Goal: Information Seeking & Learning: Find specific page/section

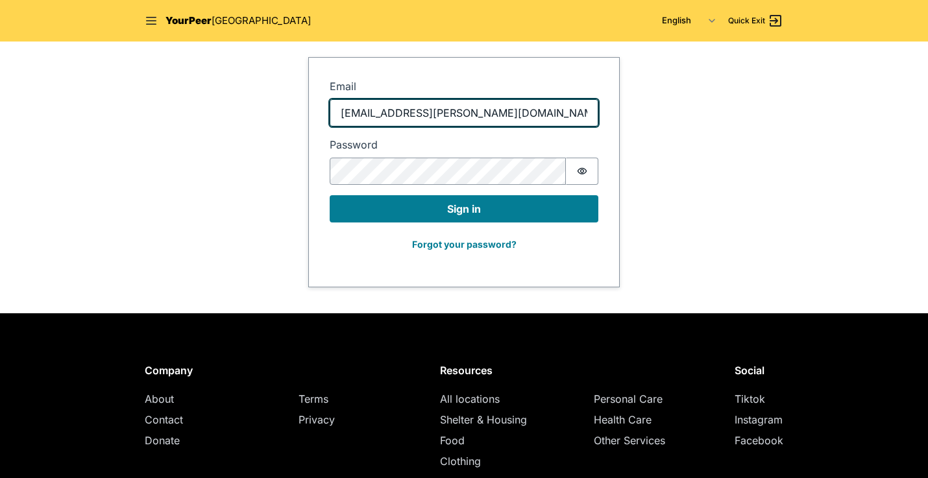
type input "jabari.jones@safehorizon.org"
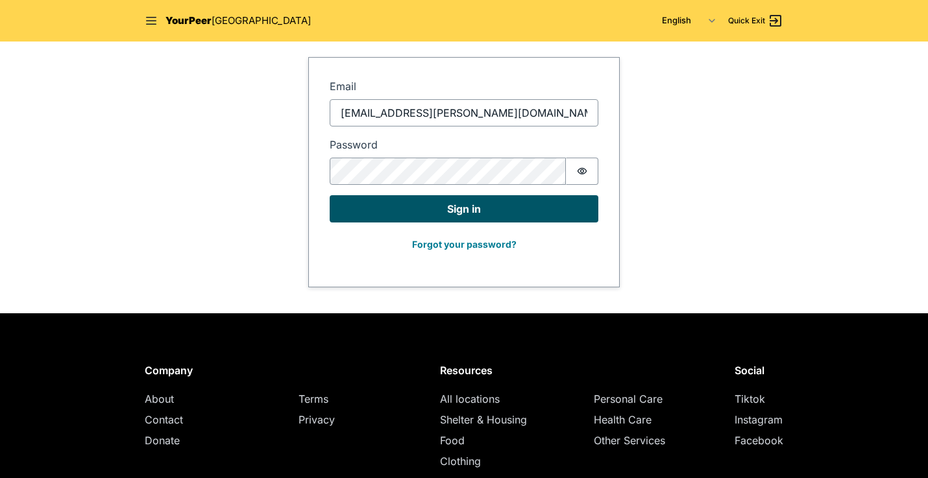
click at [477, 206] on button "Sign in" at bounding box center [464, 208] width 269 height 27
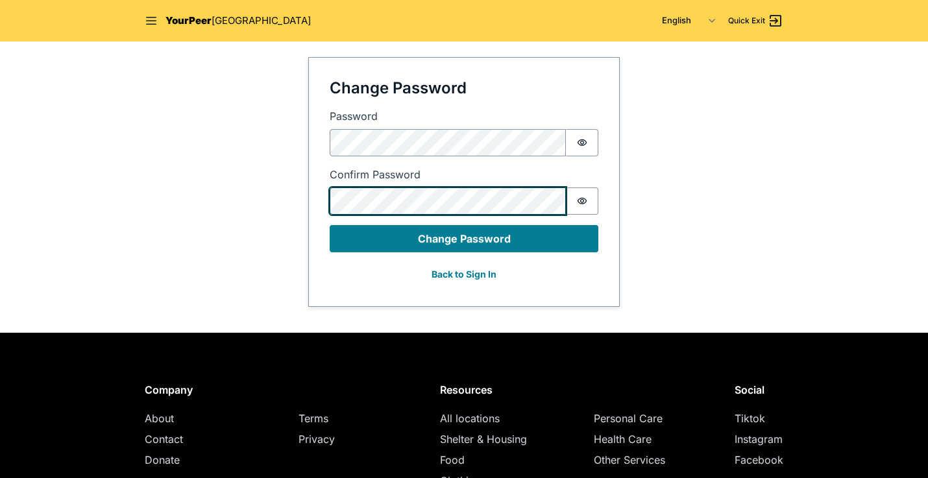
click at [468, 206] on fieldset "Change Password Password Password is hidden Confirm Password Password is hidden…" at bounding box center [464, 182] width 269 height 207
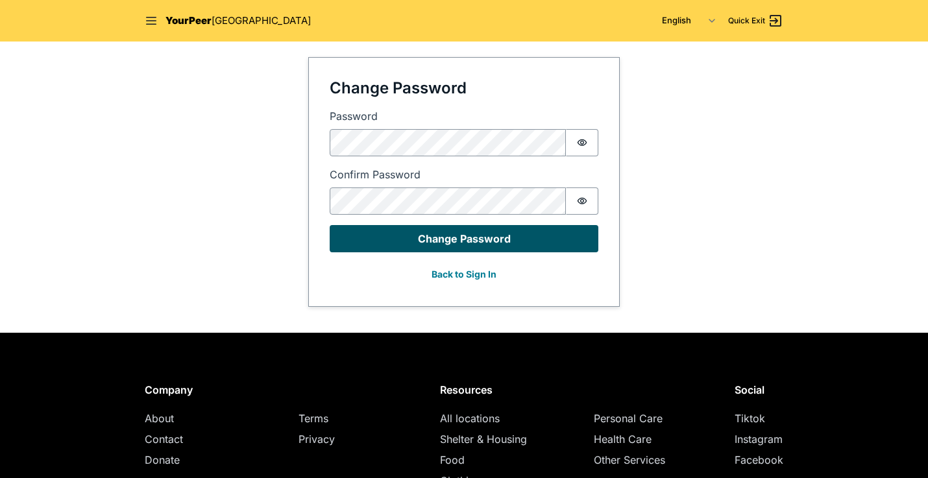
click at [477, 239] on button "Change Password" at bounding box center [464, 238] width 269 height 27
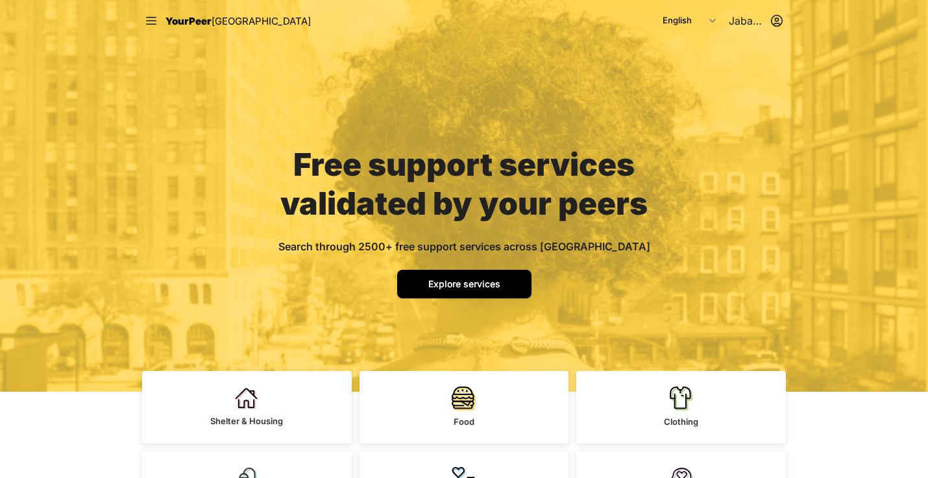
click at [471, 283] on span "Explore services" at bounding box center [464, 283] width 72 height 11
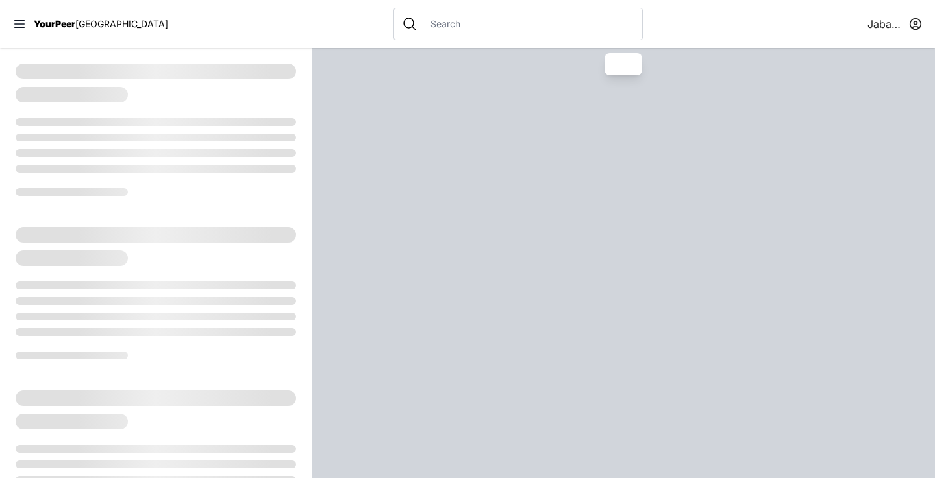
select select "recentlyUpdated"
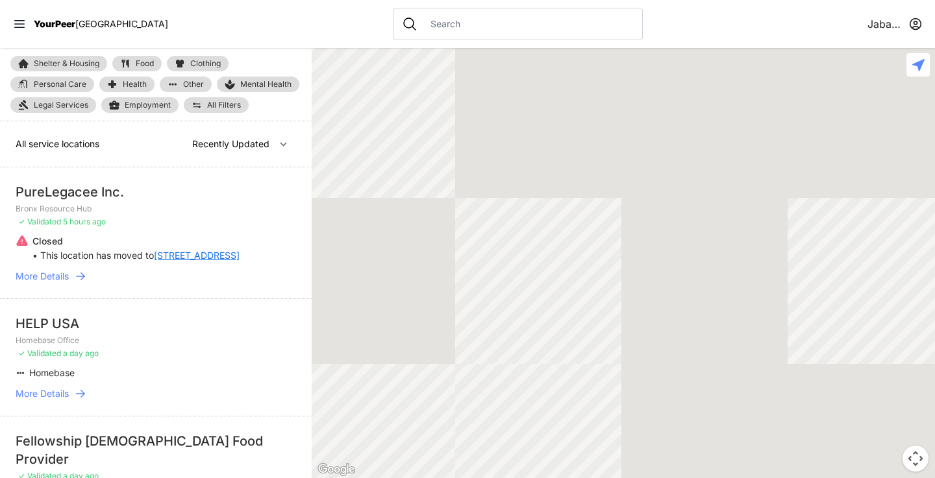
click at [436, 27] on input "text" at bounding box center [528, 24] width 212 height 13
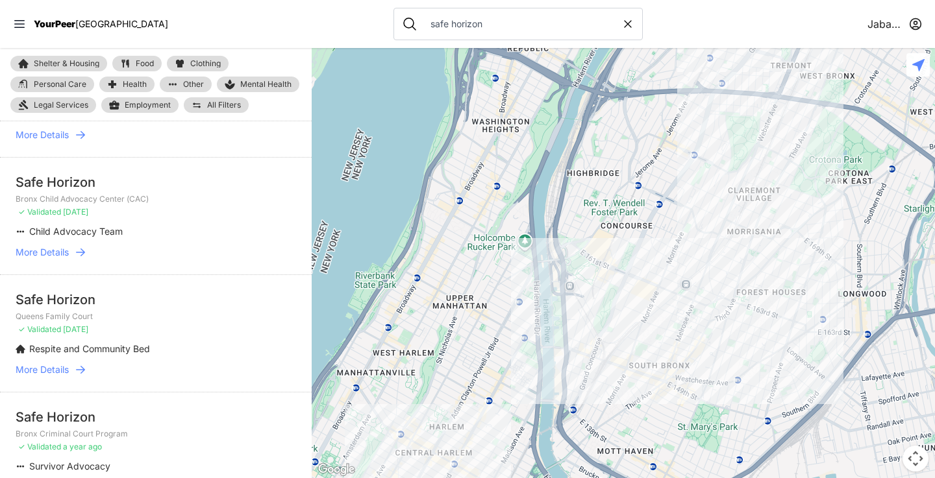
scroll to position [352, 0]
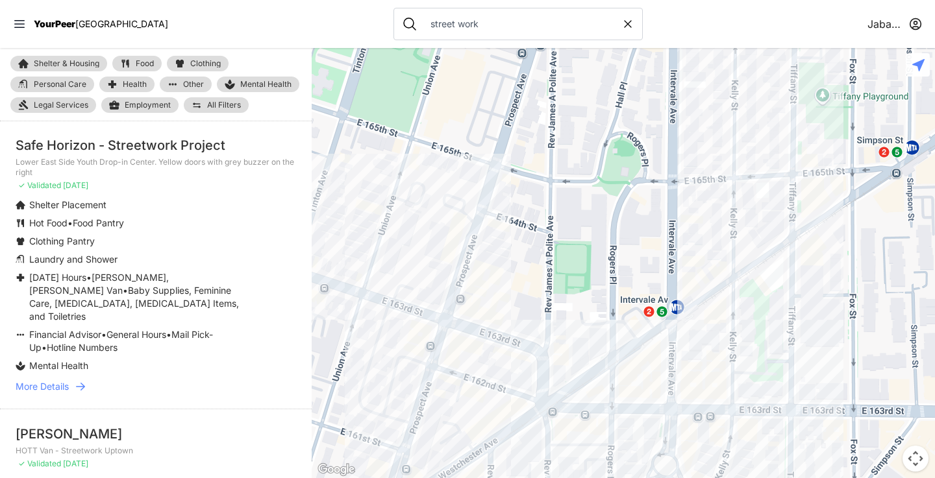
drag, startPoint x: 435, startPoint y: 114, endPoint x: 210, endPoint y: 151, distance: 228.2
click at [210, 151] on div "Safe Horizon - Streetwork Project" at bounding box center [156, 145] width 280 height 18
type input "streetwork"
click at [56, 380] on span "More Details" at bounding box center [42, 386] width 53 height 13
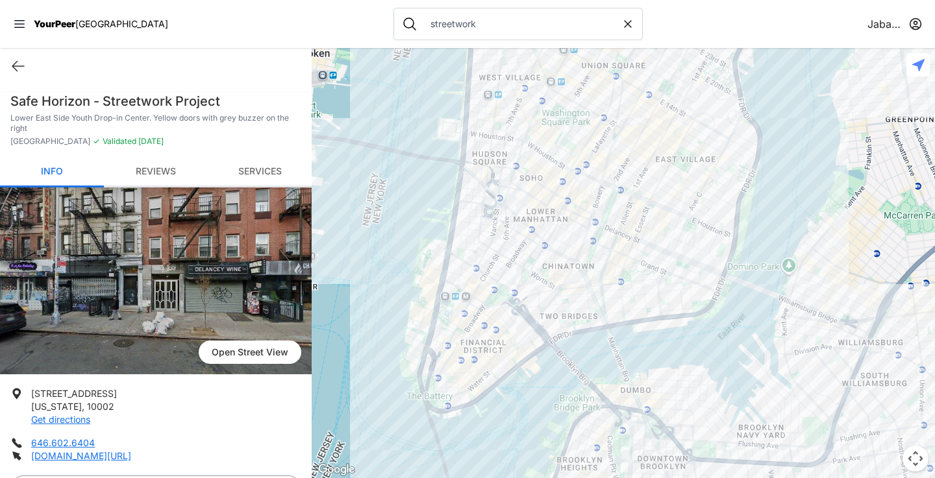
click at [160, 169] on link "Reviews" at bounding box center [156, 172] width 104 height 31
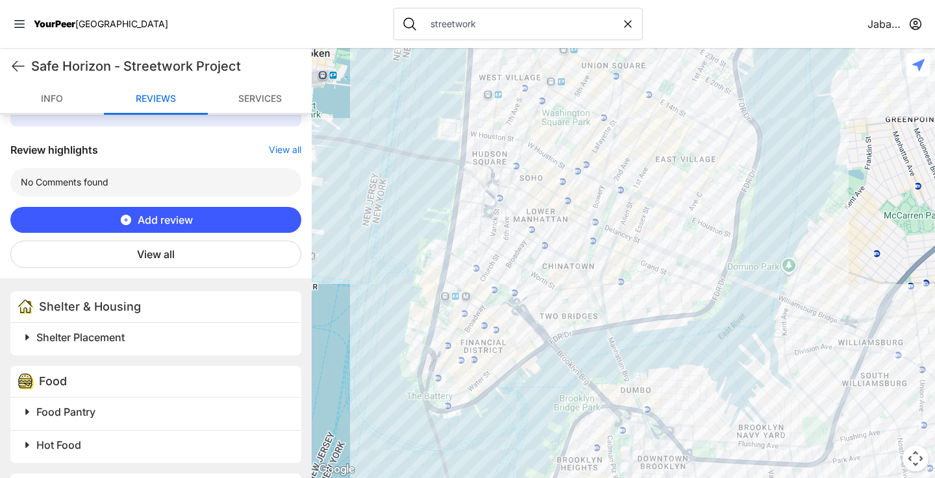
scroll to position [464, 0]
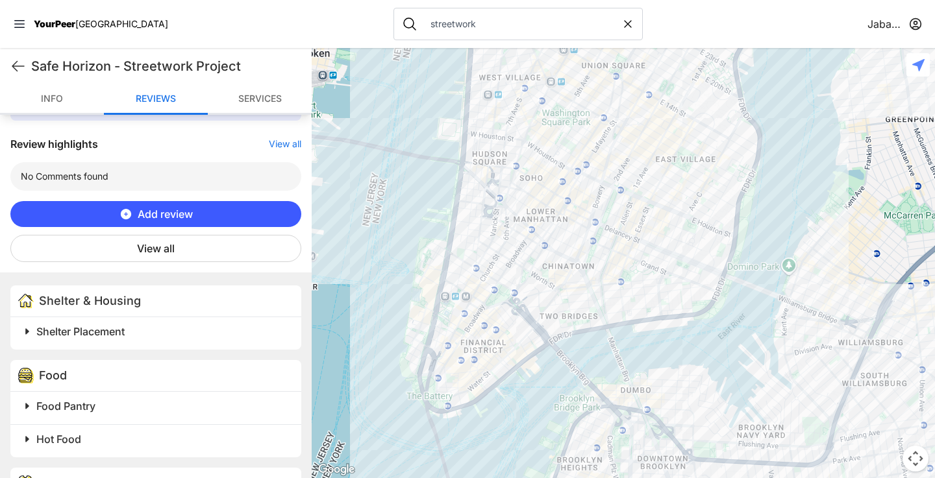
click at [167, 243] on button "View all" at bounding box center [155, 248] width 291 height 27
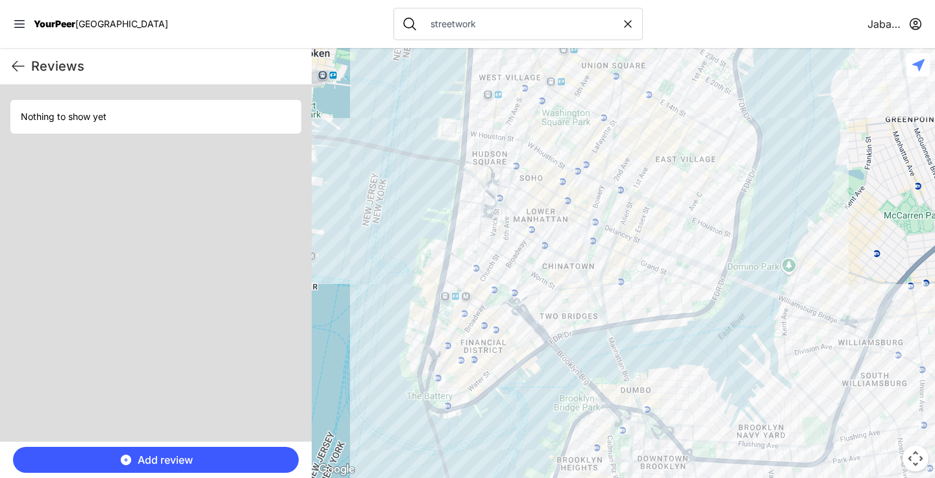
scroll to position [0, 0]
click at [15, 67] on icon at bounding box center [18, 66] width 16 height 16
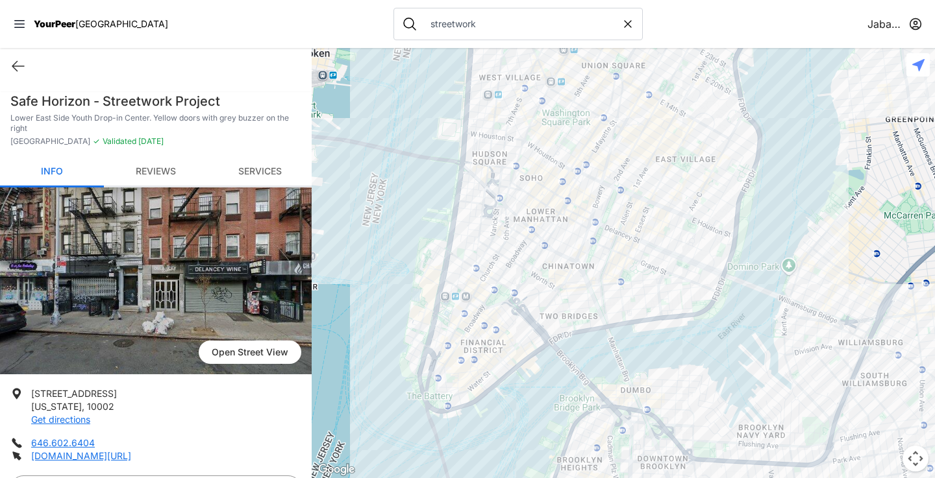
click at [144, 167] on link "Reviews" at bounding box center [156, 172] width 104 height 31
click at [9, 67] on div "Jabariamir-sh" at bounding box center [156, 66] width 312 height 36
click at [17, 67] on icon at bounding box center [18, 66] width 16 height 16
click at [471, 24] on input "streetwork" at bounding box center [521, 24] width 199 height 13
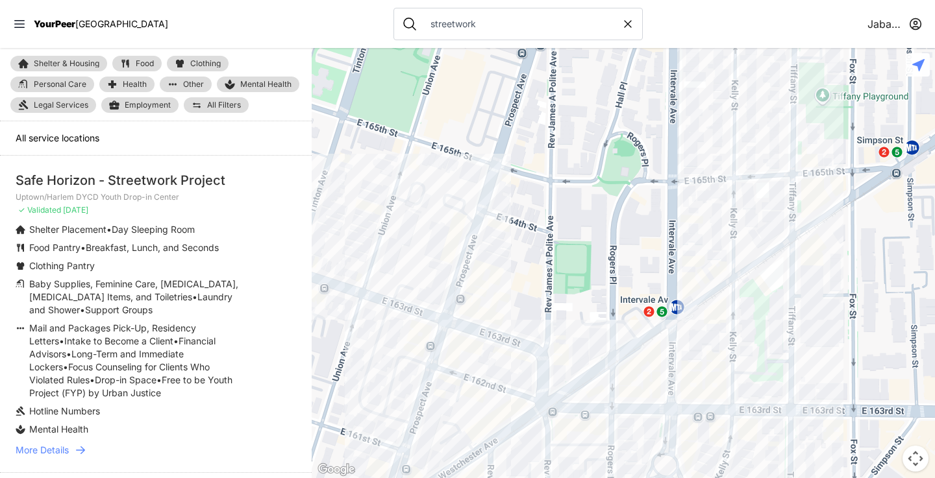
click at [212, 170] on li "Safe Horizon - Streetwork Project Uptown/Harlem DYCD Youth Drop-in Center ✓ Val…" at bounding box center [156, 314] width 312 height 317
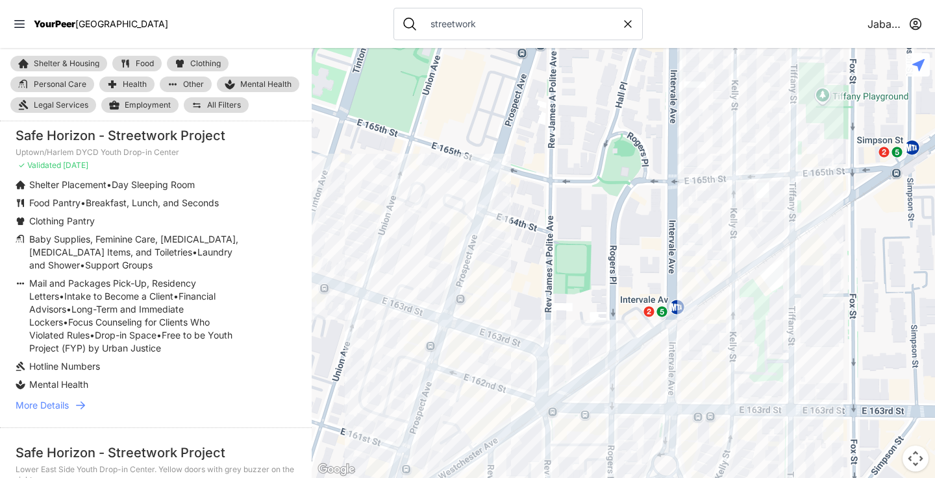
scroll to position [45, 0]
click at [79, 404] on icon at bounding box center [80, 404] width 13 height 13
click at [59, 401] on span "More Details" at bounding box center [42, 404] width 53 height 13
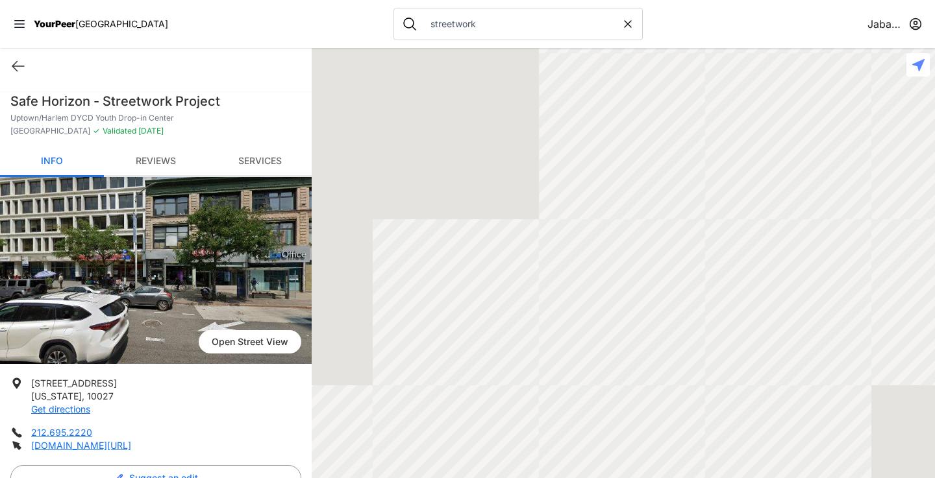
click at [149, 160] on link "Reviews" at bounding box center [156, 162] width 104 height 31
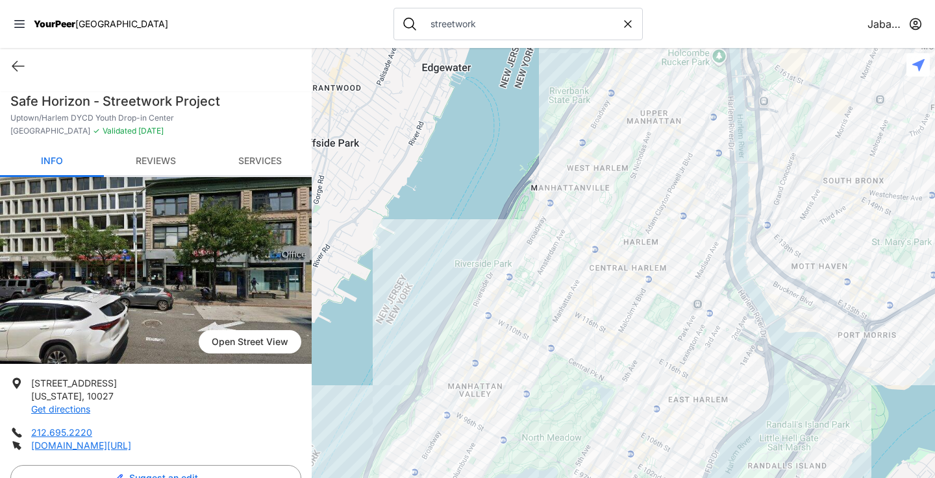
scroll to position [454, 0]
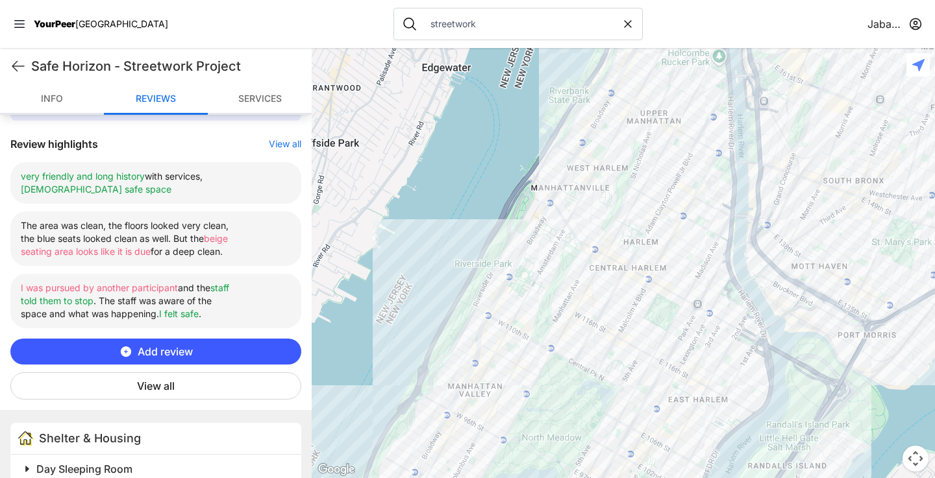
click at [168, 374] on button "View all" at bounding box center [155, 386] width 291 height 27
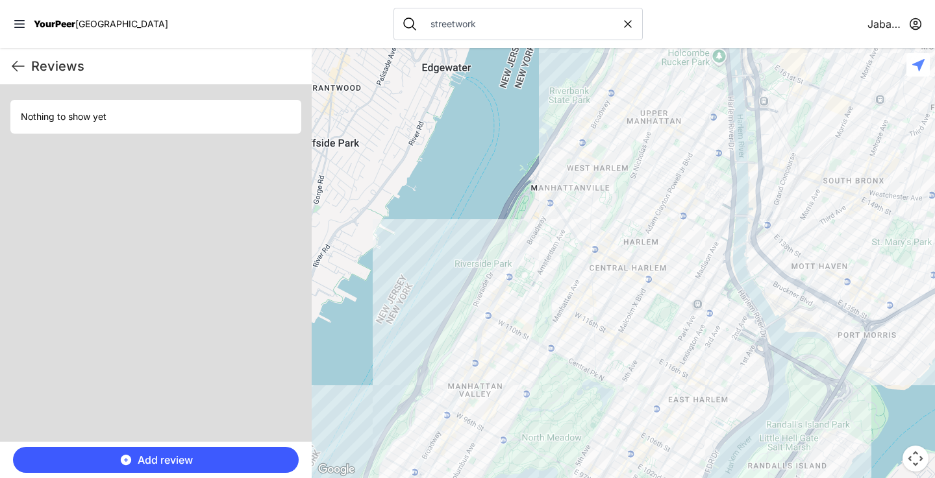
scroll to position [0, 0]
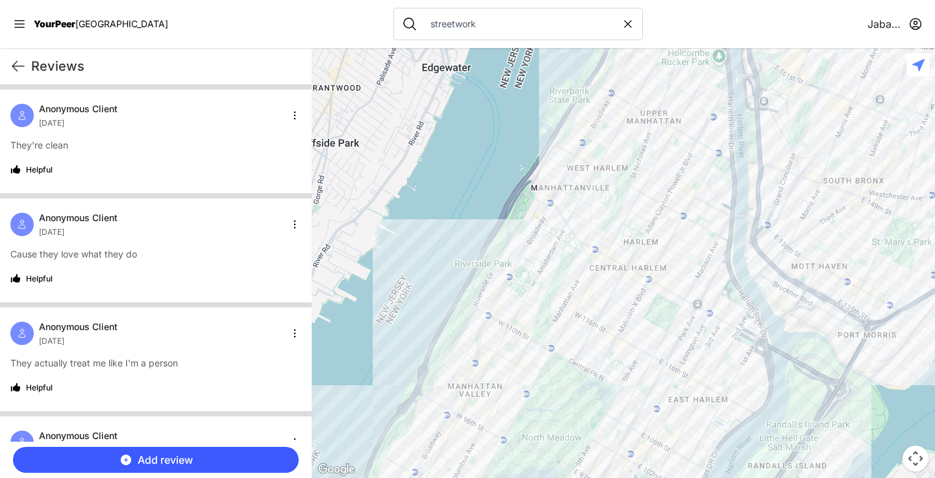
click at [286, 234] on div "Anonymous Client December 16th 2022" at bounding box center [155, 225] width 291 height 26
click at [286, 230] on body "View map Close panel YourPeer NYC Quick Exit Single Adult Families Soup Kitchen…" at bounding box center [467, 239] width 935 height 478
click at [263, 214] on html "View map Close panel YourPeer NYC Quick Exit Single Adult Families Soup Kitchen…" at bounding box center [467, 239] width 935 height 478
click at [184, 157] on div "Anonymous Client December 16th 2022 They're clean Helpful" at bounding box center [156, 142] width 312 height 104
click at [286, 113] on html "View map Close panel YourPeer NYC Quick Exit Single Adult Families Soup Kitchen…" at bounding box center [467, 239] width 935 height 478
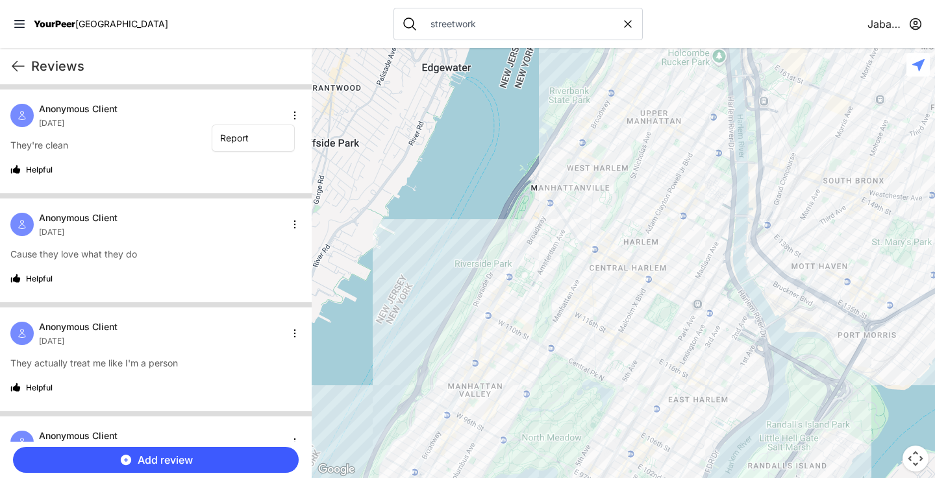
click at [208, 110] on html "View map Close panel YourPeer NYC Quick Exit Single Adult Families Soup Kitchen…" at bounding box center [467, 239] width 935 height 478
click at [287, 113] on html "View map Close panel YourPeer NYC Quick Exit Single Adult Families Soup Kitchen…" at bounding box center [467, 239] width 935 height 478
click at [210, 96] on html "View map Close panel YourPeer NYC Quick Exit Single Adult Families Soup Kitchen…" at bounding box center [467, 239] width 935 height 478
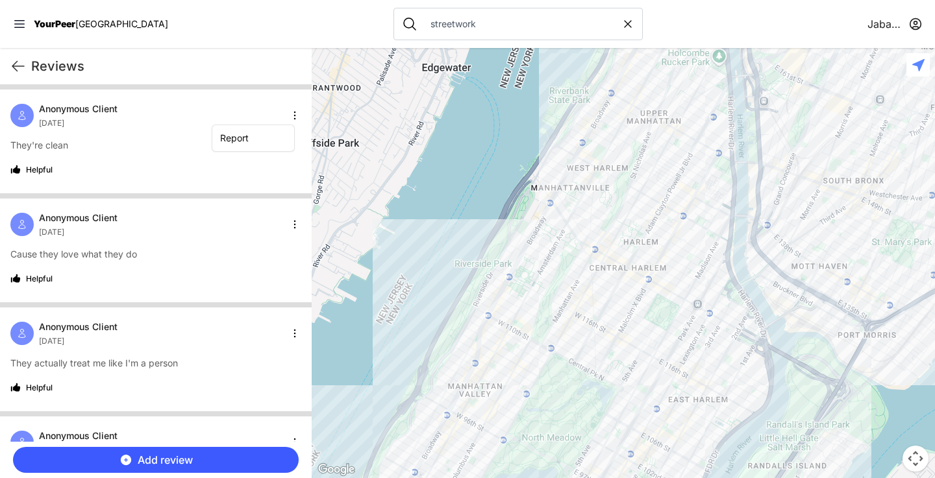
click at [291, 112] on html "View map Close panel YourPeer NYC Quick Exit Single Adult Families Soup Kitchen…" at bounding box center [467, 239] width 935 height 478
click at [267, 104] on html "View map Close panel YourPeer NYC Quick Exit Single Adult Families Soup Kitchen…" at bounding box center [467, 239] width 935 height 478
click at [287, 117] on html "View map Close panel YourPeer NYC Quick Exit Single Adult Families Soup Kitchen…" at bounding box center [467, 239] width 935 height 478
click at [915, 21] on html "View map Close panel YourPeer NYC Quick Exit Single Adult Families Soup Kitchen…" at bounding box center [467, 239] width 935 height 478
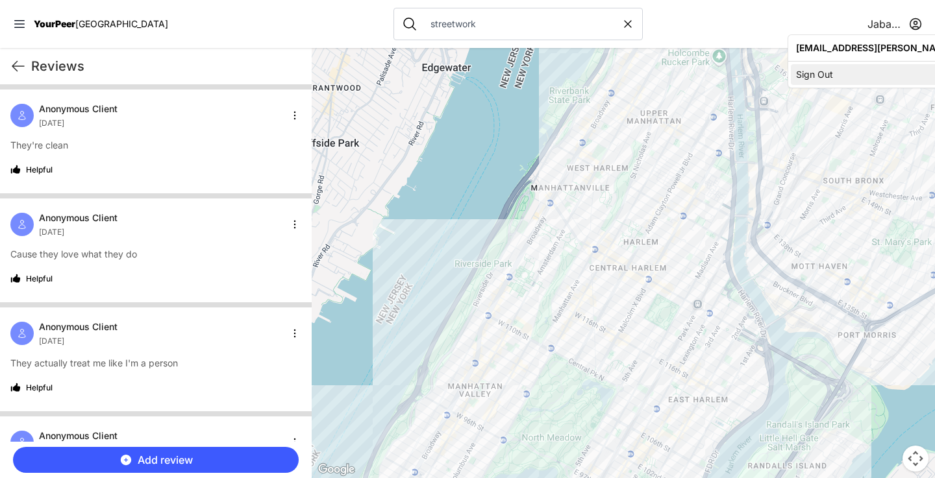
click at [843, 75] on div "Sign Out" at bounding box center [911, 74] width 243 height 21
click at [906, 25] on icon at bounding box center [914, 24] width 16 height 16
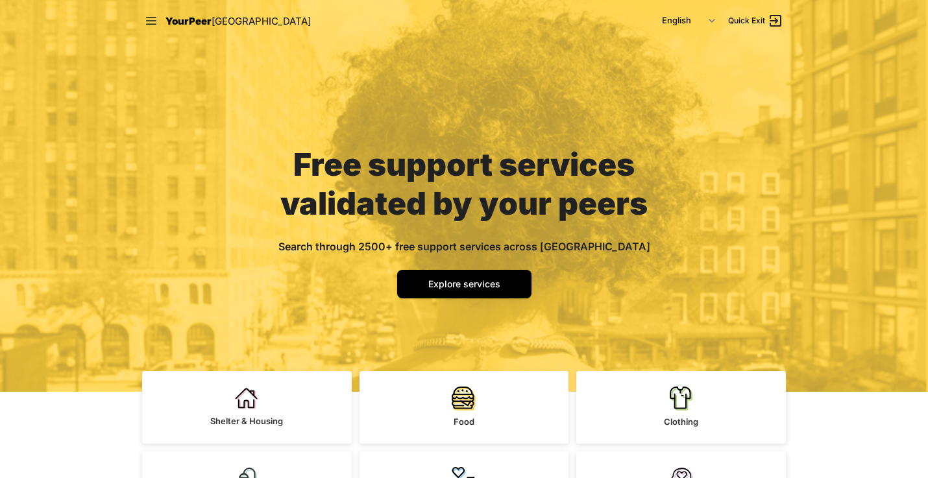
click at [746, 22] on span "Quick Exit" at bounding box center [746, 21] width 37 height 10
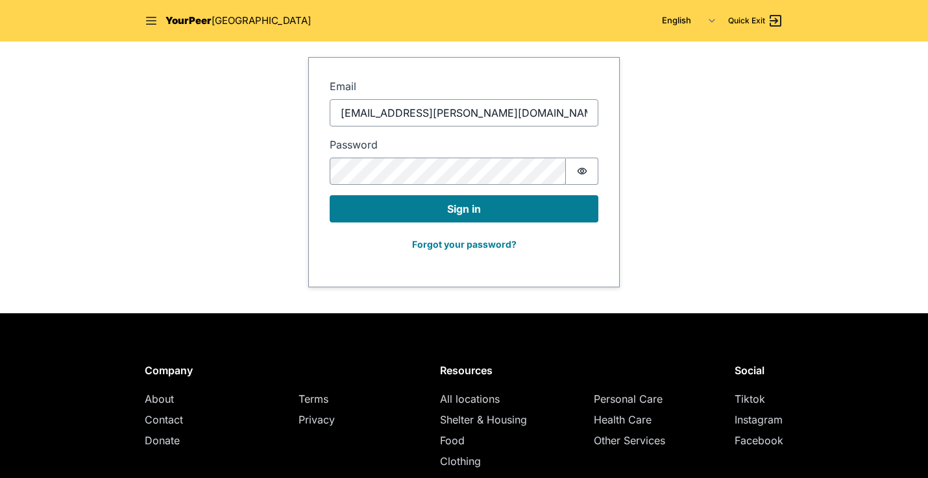
type input "[EMAIL_ADDRESS][PERSON_NAME][DOMAIN_NAME]"
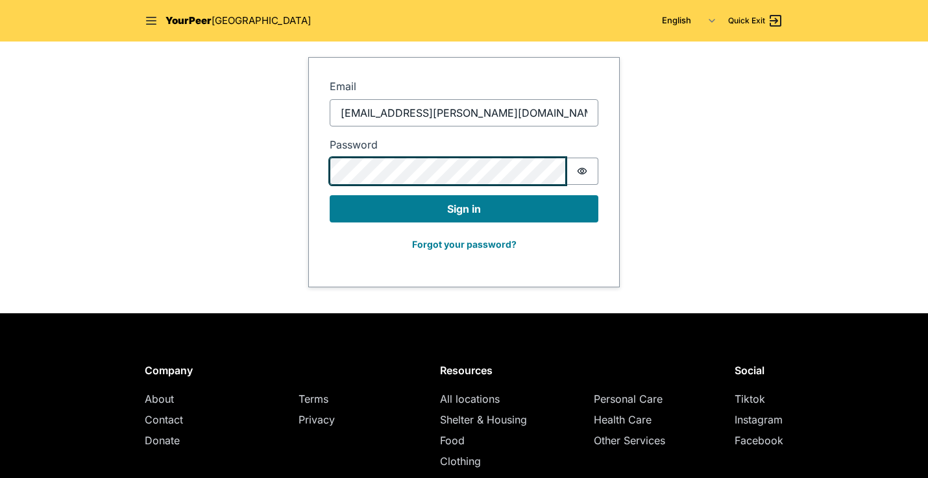
click at [464, 209] on button "Sign in" at bounding box center [464, 208] width 269 height 27
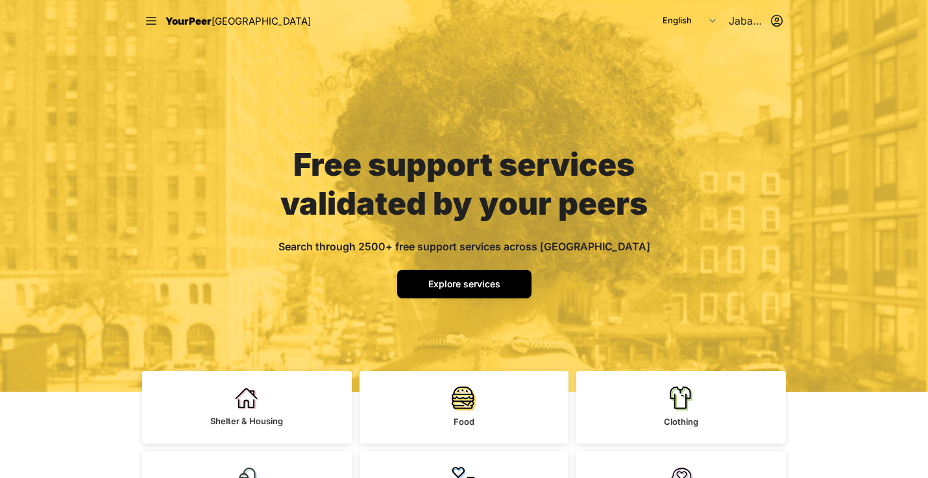
click at [466, 284] on span "Explore services" at bounding box center [464, 283] width 72 height 11
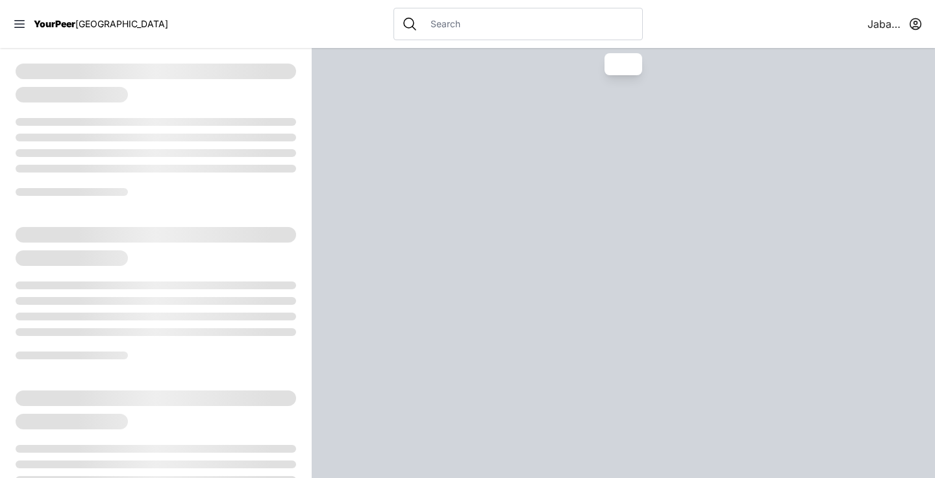
select select "recentlyUpdated"
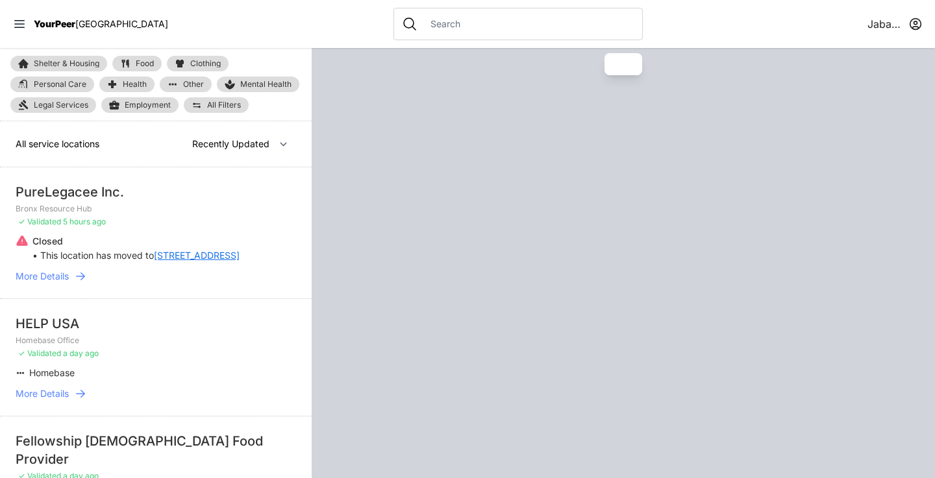
click at [422, 22] on input "text" at bounding box center [528, 24] width 212 height 13
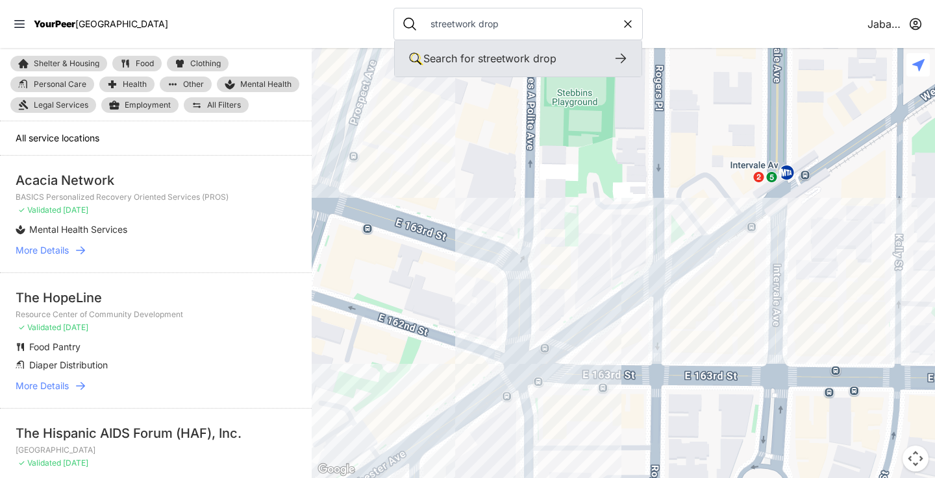
click at [513, 51] on div "Search for streetwork drop" at bounding box center [517, 59] width 189 height 16
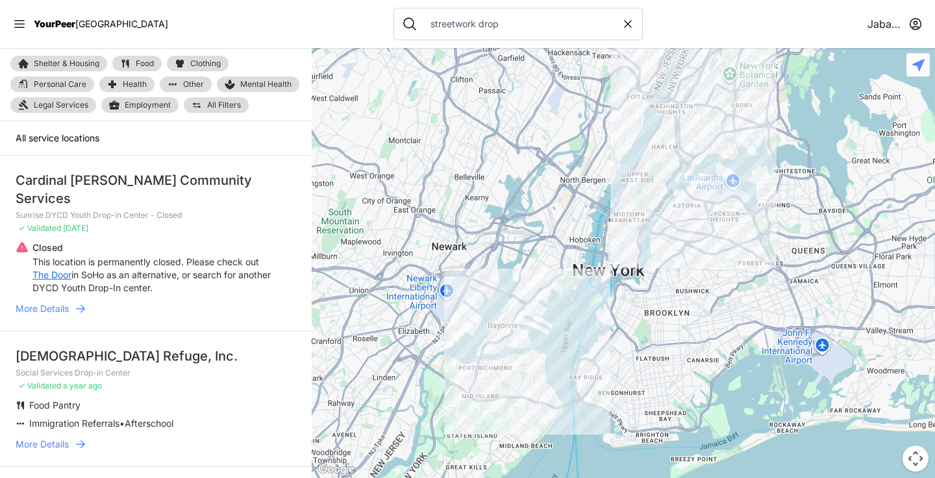
click at [482, 20] on input "streetwork drop" at bounding box center [521, 24] width 199 height 13
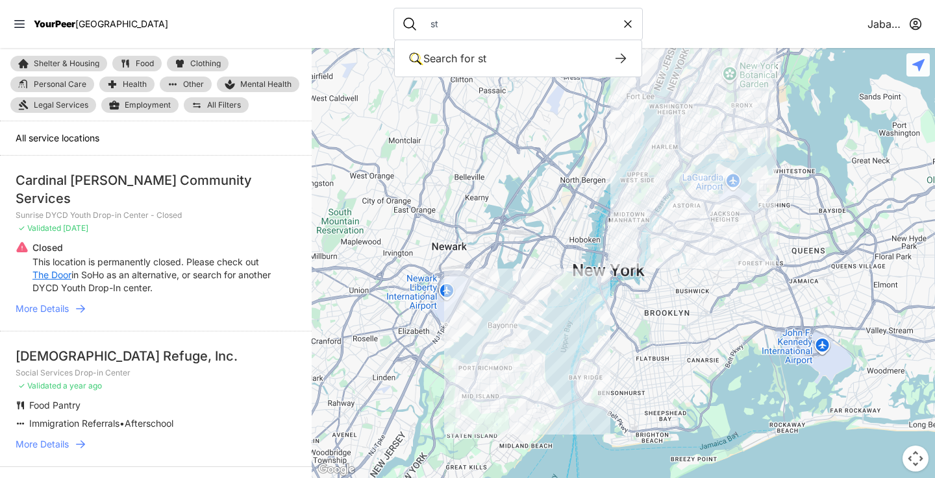
type input "s"
select select "recentlyUpdated"
type input "sa"
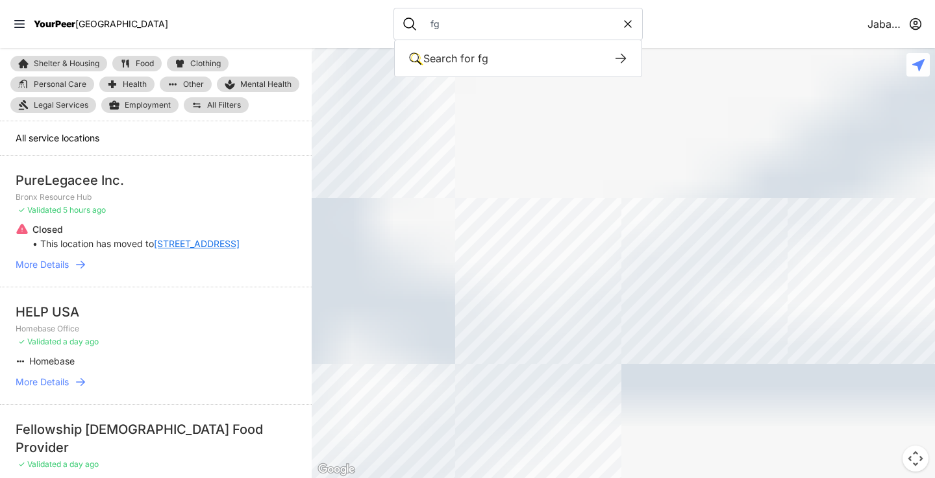
type input "f"
select select "recentlyUpdated"
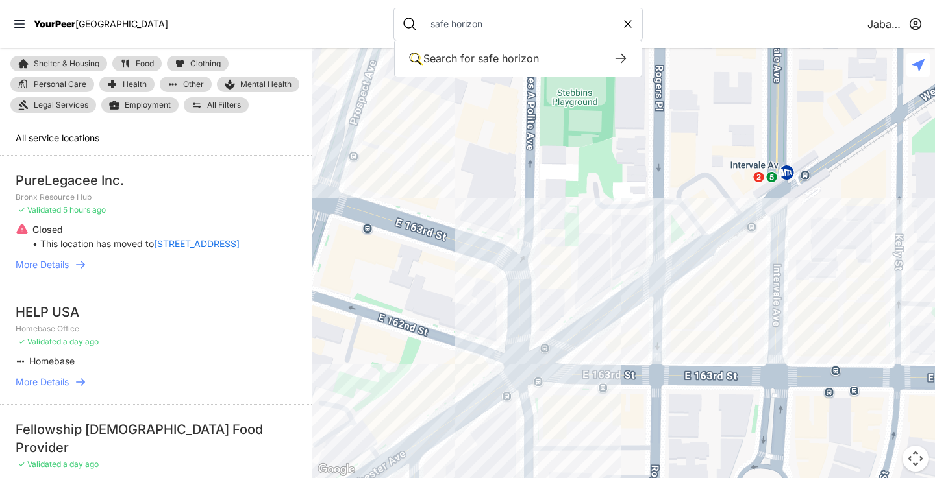
type input "safe horizon"
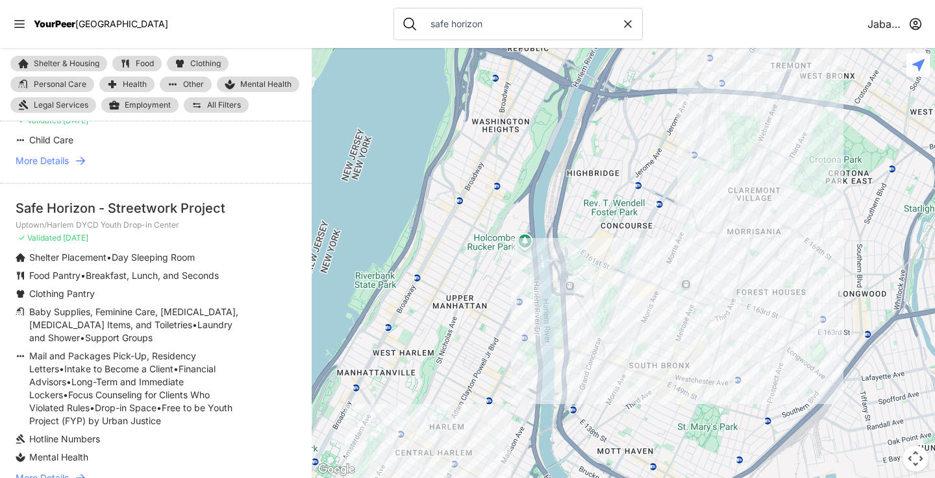
scroll to position [1013, 0]
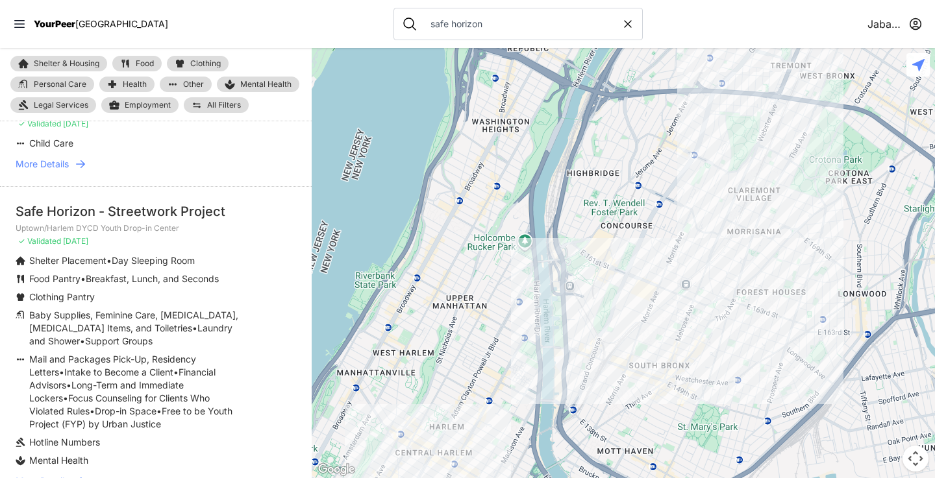
click at [134, 219] on div "Safe Horizon - Streetwork Project" at bounding box center [156, 211] width 280 height 18
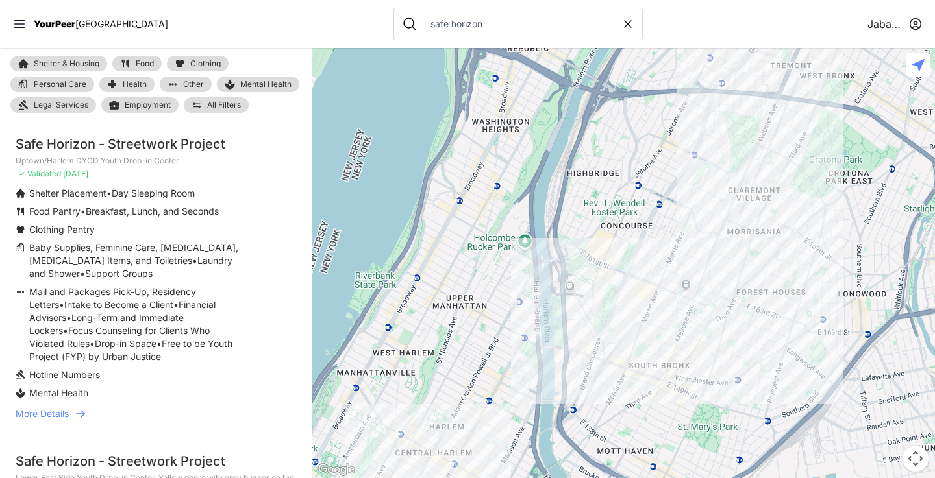
scroll to position [1082, 0]
click at [76, 408] on icon at bounding box center [80, 412] width 13 height 13
click at [66, 409] on span "More Details" at bounding box center [42, 412] width 53 height 13
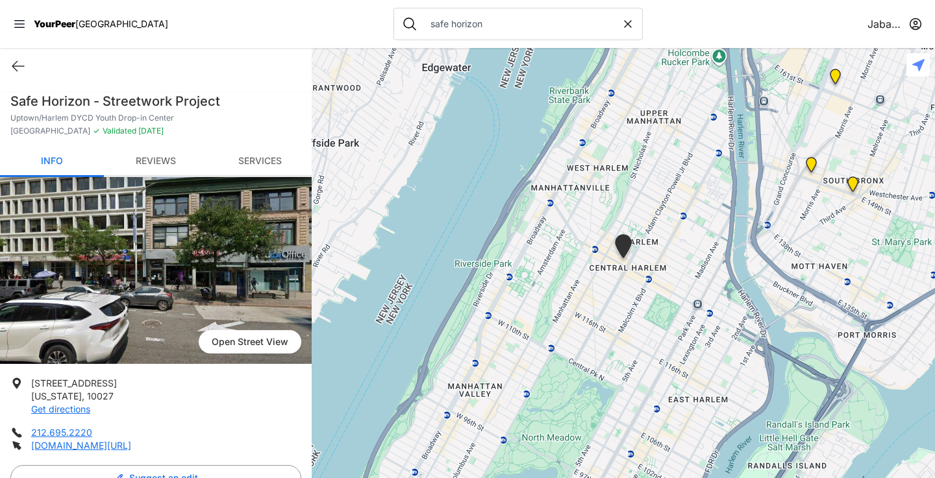
click at [167, 164] on link "Reviews" at bounding box center [156, 162] width 104 height 31
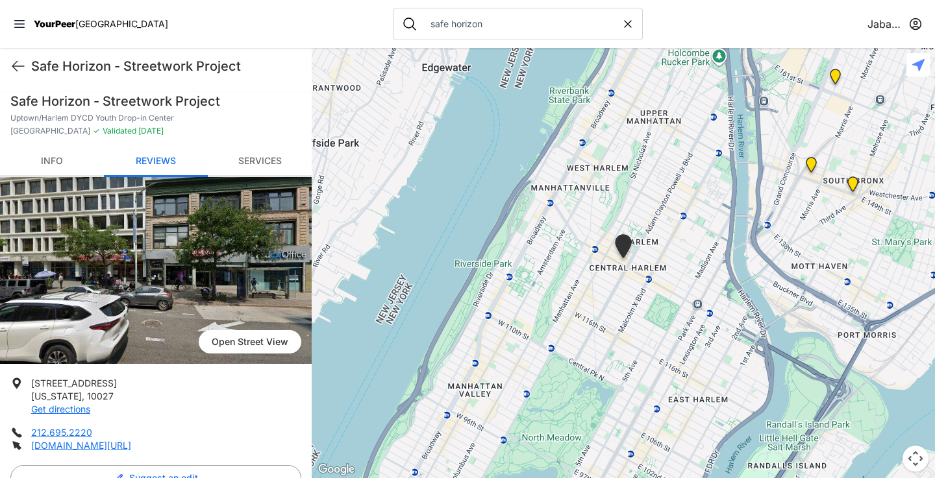
scroll to position [454, 0]
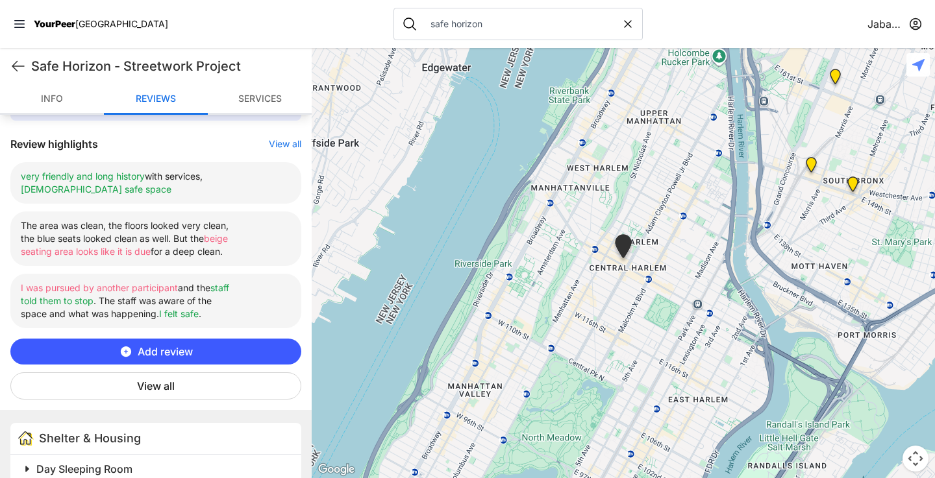
click at [272, 141] on button "View all" at bounding box center [285, 144] width 32 height 13
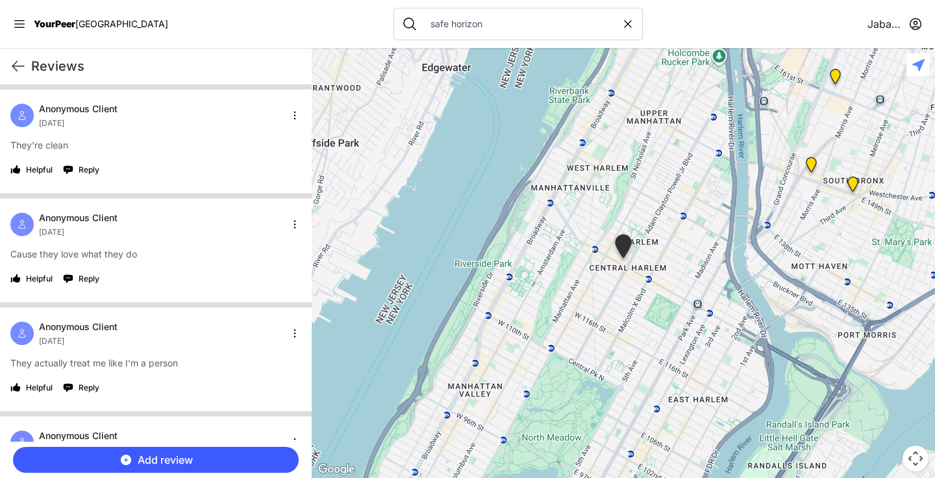
scroll to position [0, 0]
click at [287, 117] on html "View map Close panel YourPeer NYC Quick Exit Single Adult Families Soup Kitchen…" at bounding box center [467, 239] width 935 height 478
